Goal: Obtain resource: Download file/media

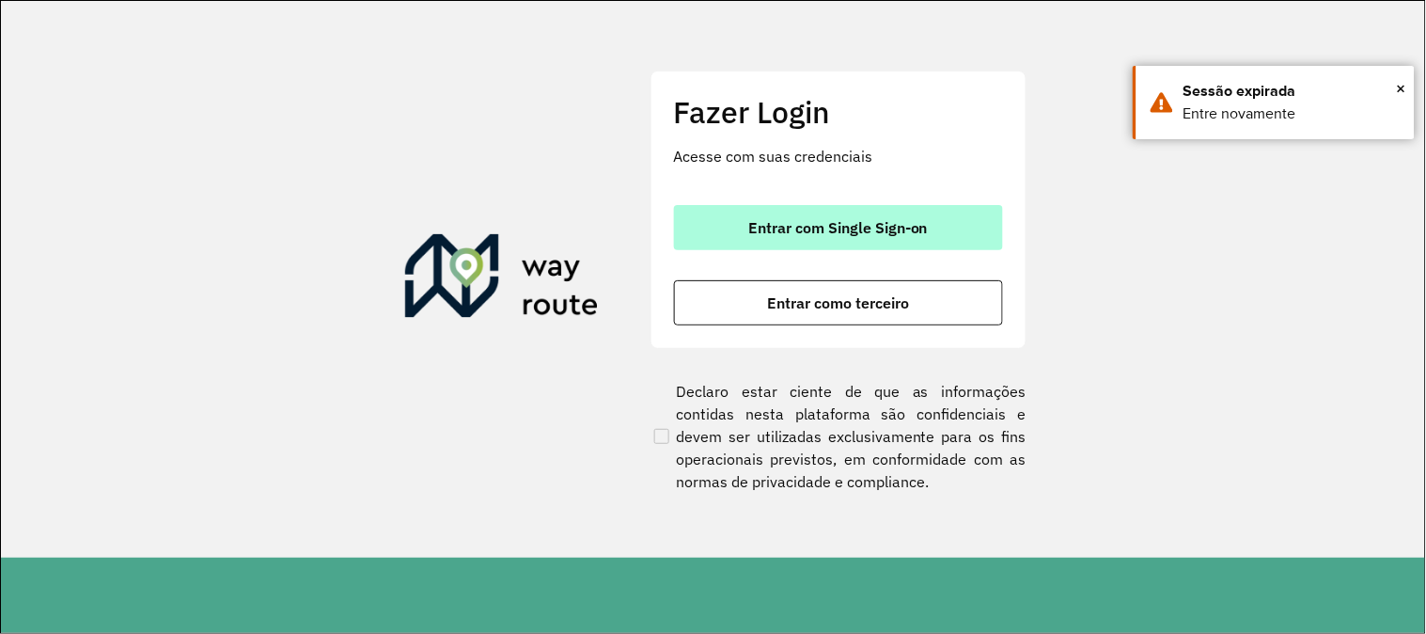
click at [894, 209] on button "Entrar com Single Sign-on" at bounding box center [838, 227] width 329 height 45
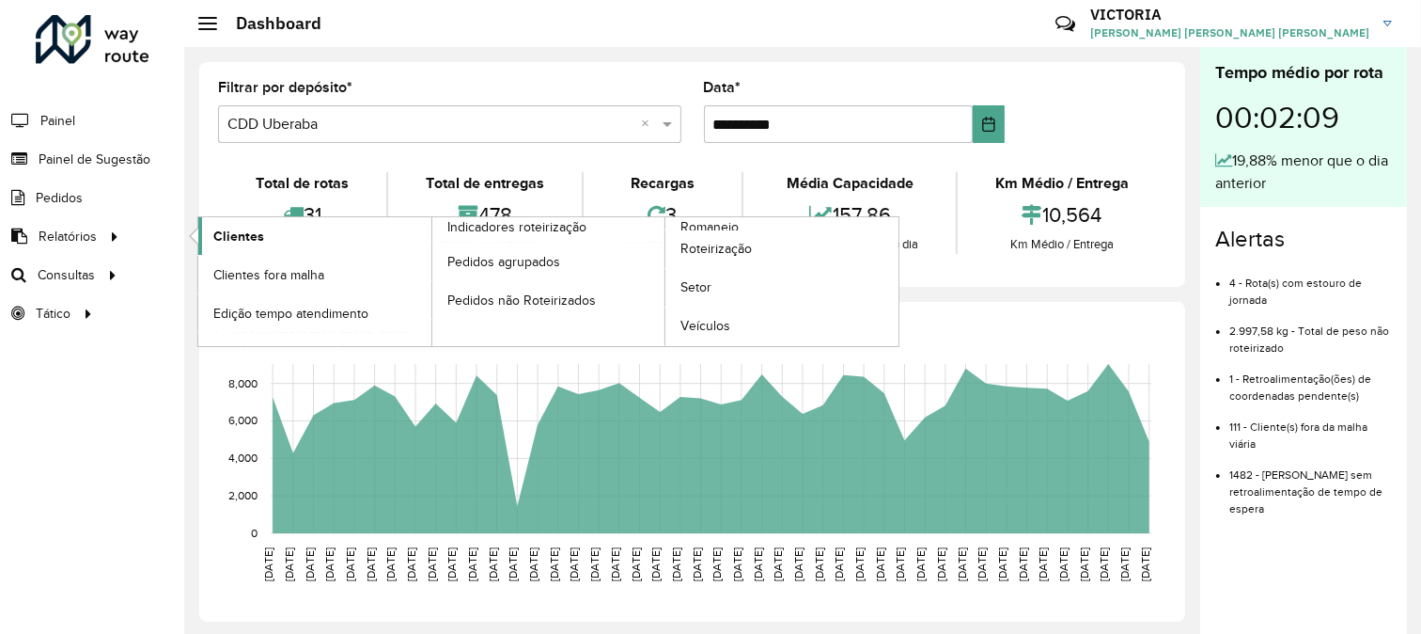
click at [232, 236] on span "Clientes" at bounding box center [238, 237] width 51 height 20
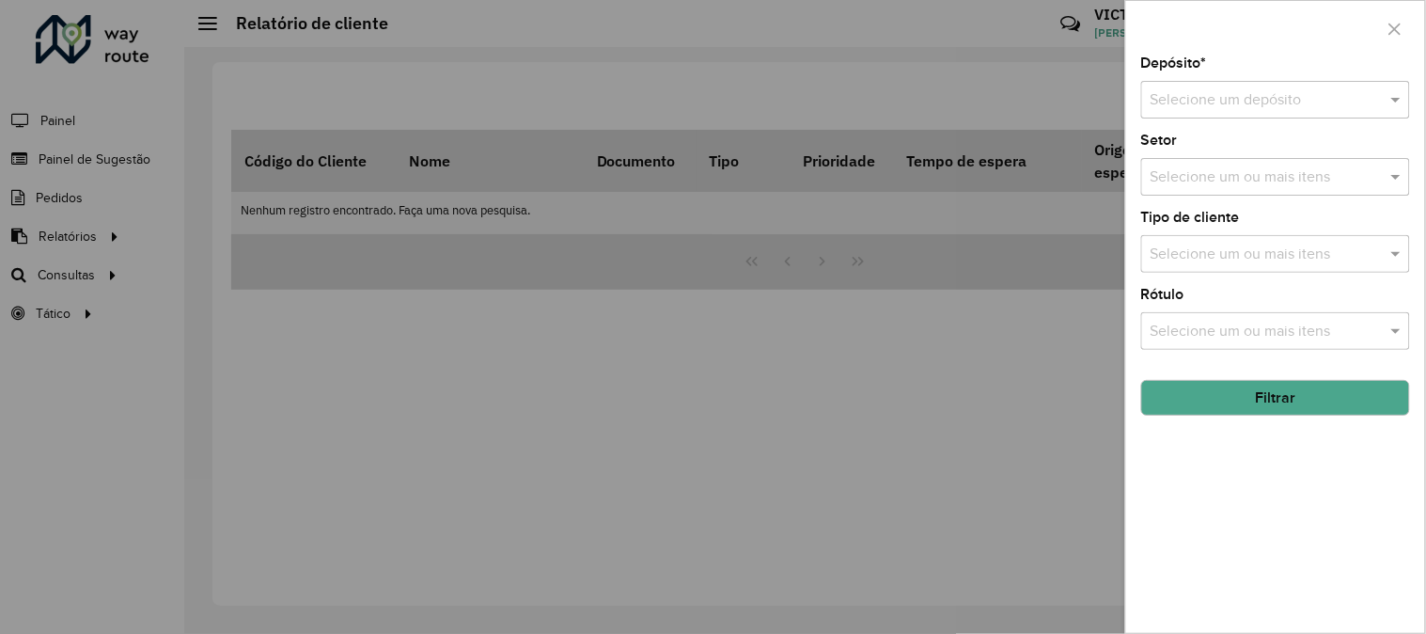
click at [1318, 98] on input "text" at bounding box center [1257, 100] width 212 height 23
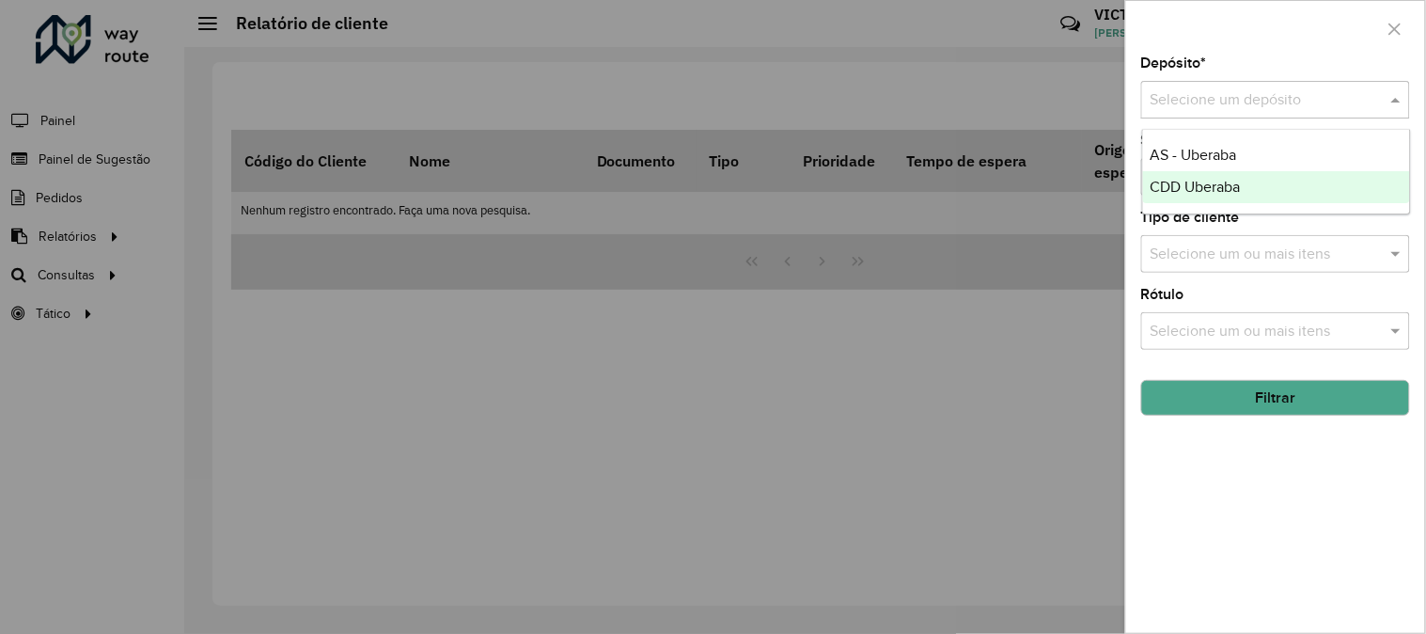
click at [1279, 185] on div "CDD Uberaba" at bounding box center [1276, 187] width 267 height 32
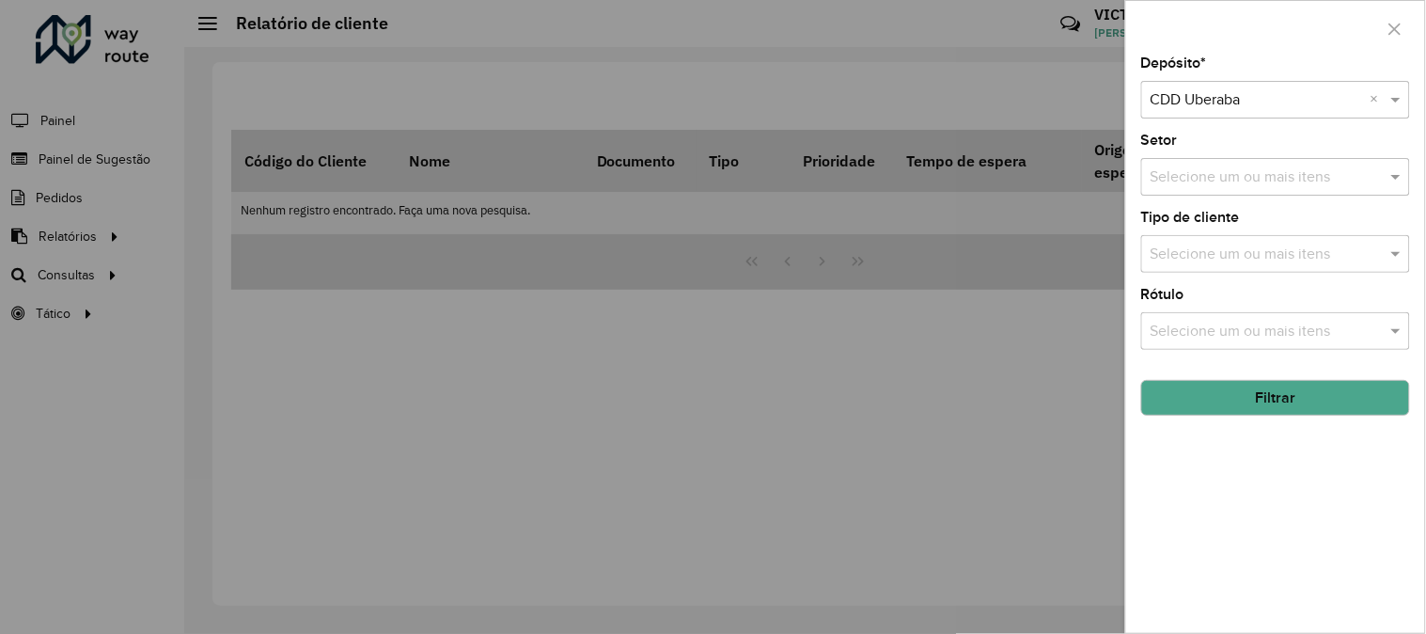
click at [1307, 401] on button "Filtrar" at bounding box center [1275, 398] width 269 height 36
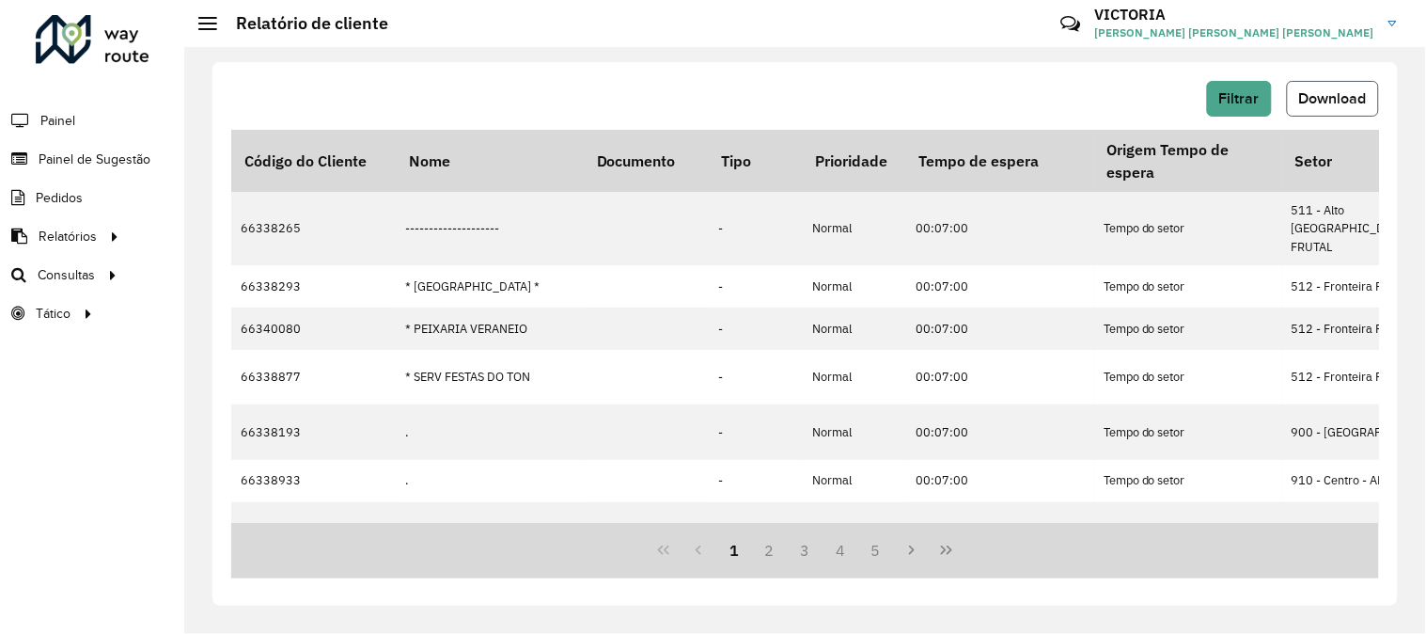
click at [1370, 104] on button "Download" at bounding box center [1333, 99] width 92 height 36
